Goal: Transaction & Acquisition: Download file/media

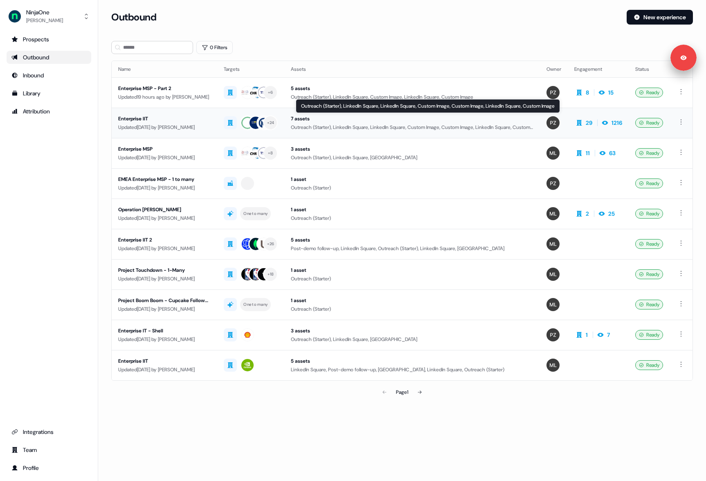
click at [439, 129] on div "Outreach (Starter), LinkedIn Square, LinkedIn Square, Custom Image, Custom Imag…" at bounding box center [412, 127] width 243 height 8
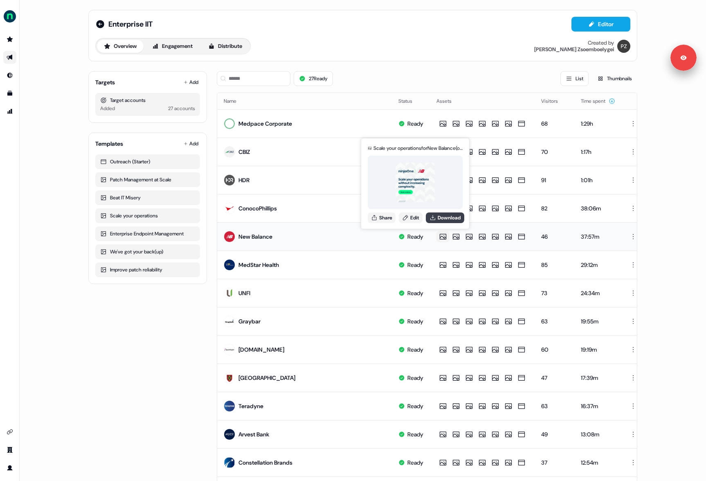
click at [435, 219] on icon at bounding box center [432, 217] width 5 height 5
click at [452, 215] on button "Download" at bounding box center [458, 217] width 38 height 11
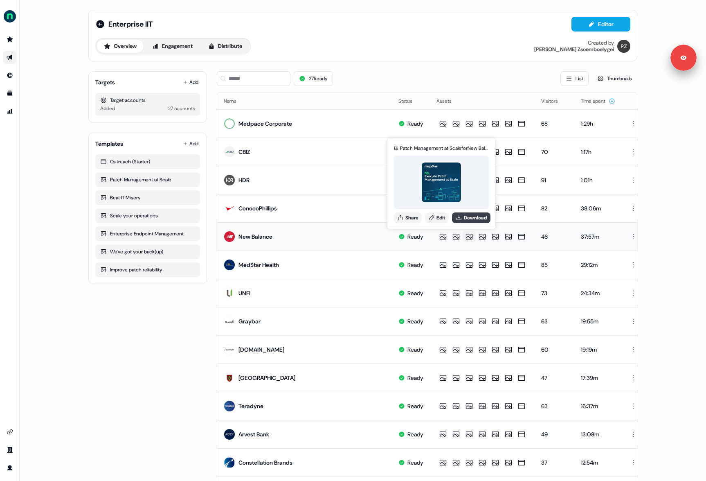
click at [473, 216] on button "Download" at bounding box center [471, 217] width 38 height 11
click at [484, 216] on button "Download" at bounding box center [484, 217] width 38 height 11
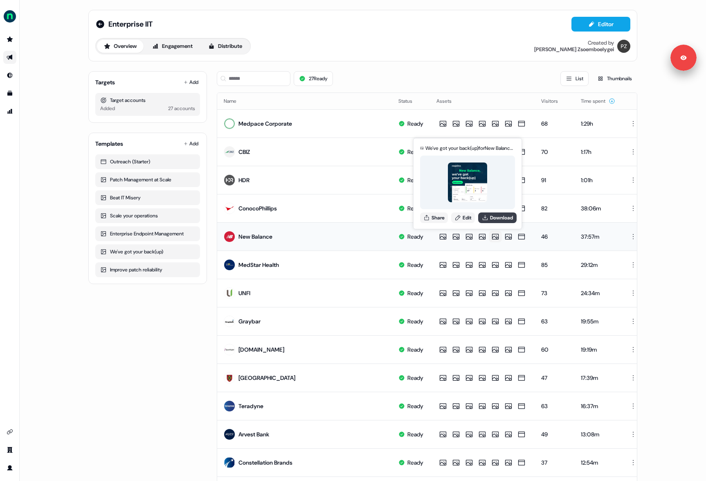
click at [492, 219] on button "Download" at bounding box center [497, 217] width 38 height 11
click at [504, 215] on button "Download" at bounding box center [510, 217] width 38 height 11
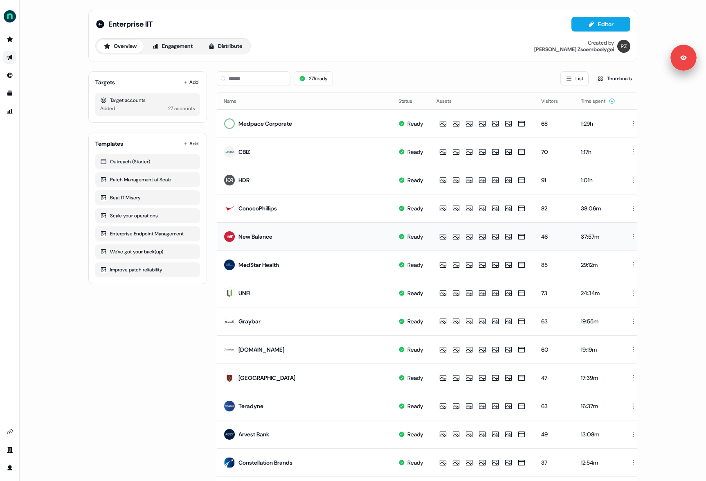
click at [373, 27] on div "Enterprise IIT Editor" at bounding box center [362, 24] width 535 height 15
